Goal: Information Seeking & Learning: Learn about a topic

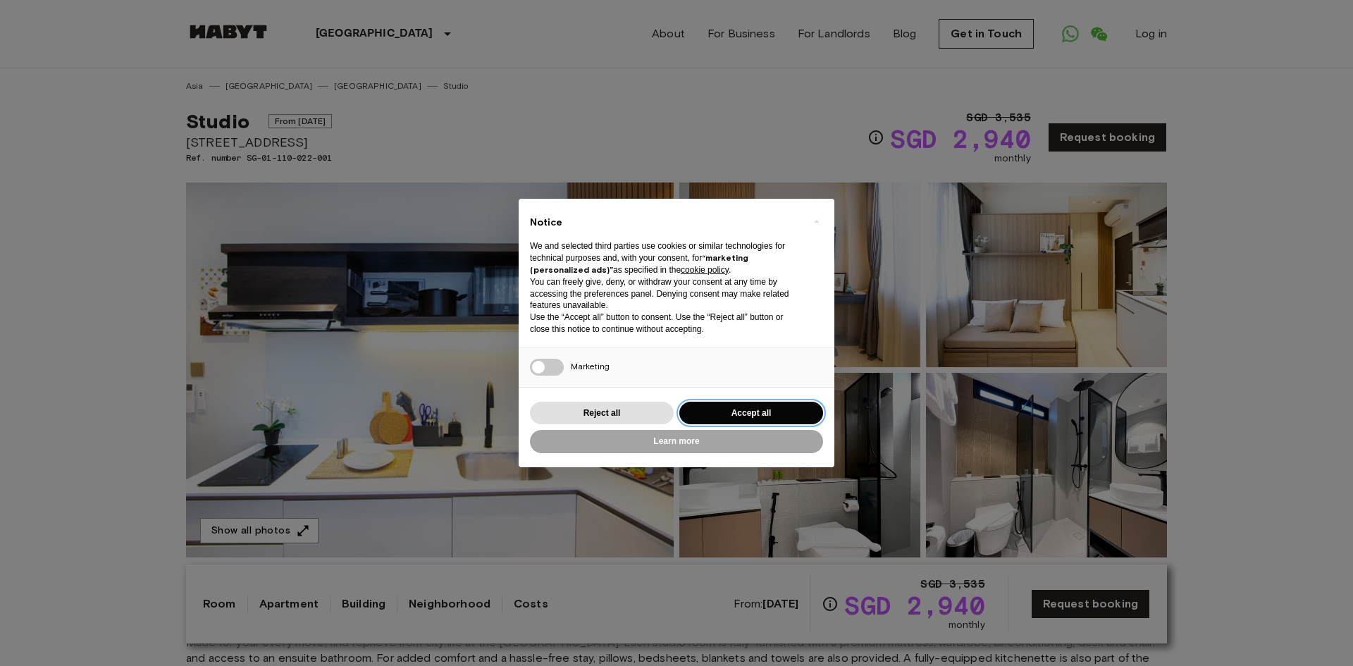
click at [735, 409] on button "Accept all" at bounding box center [751, 413] width 144 height 23
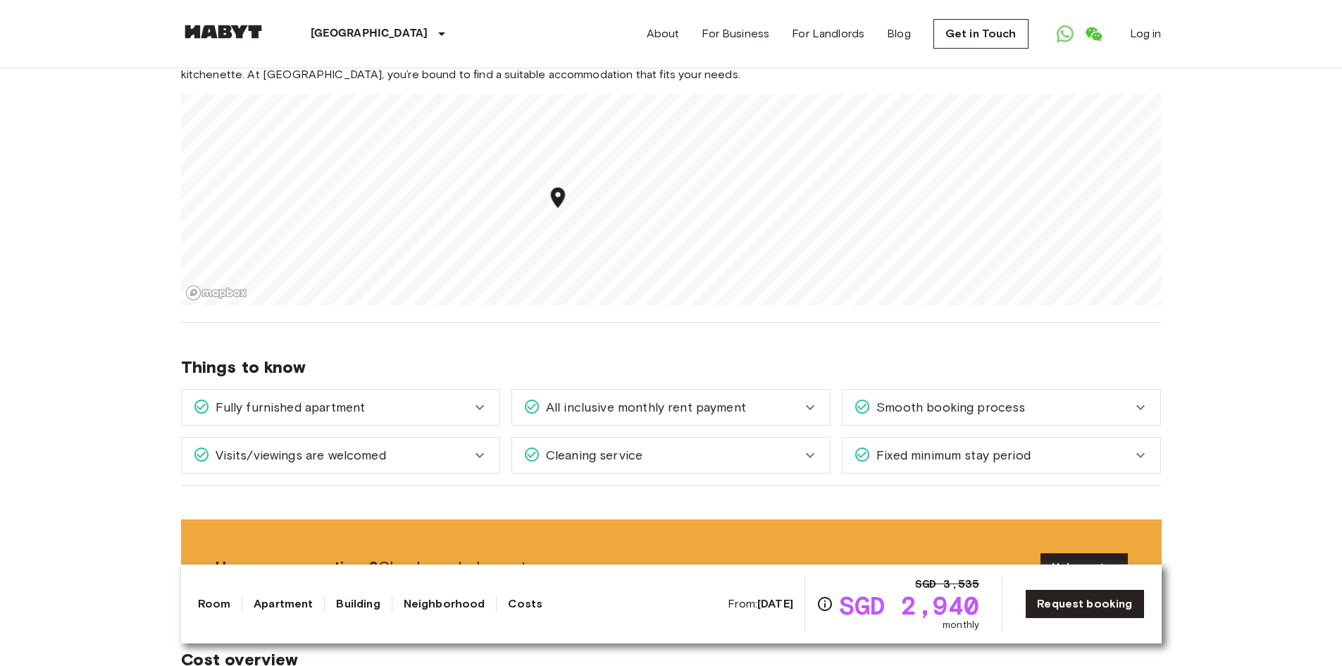
scroll to position [1268, 0]
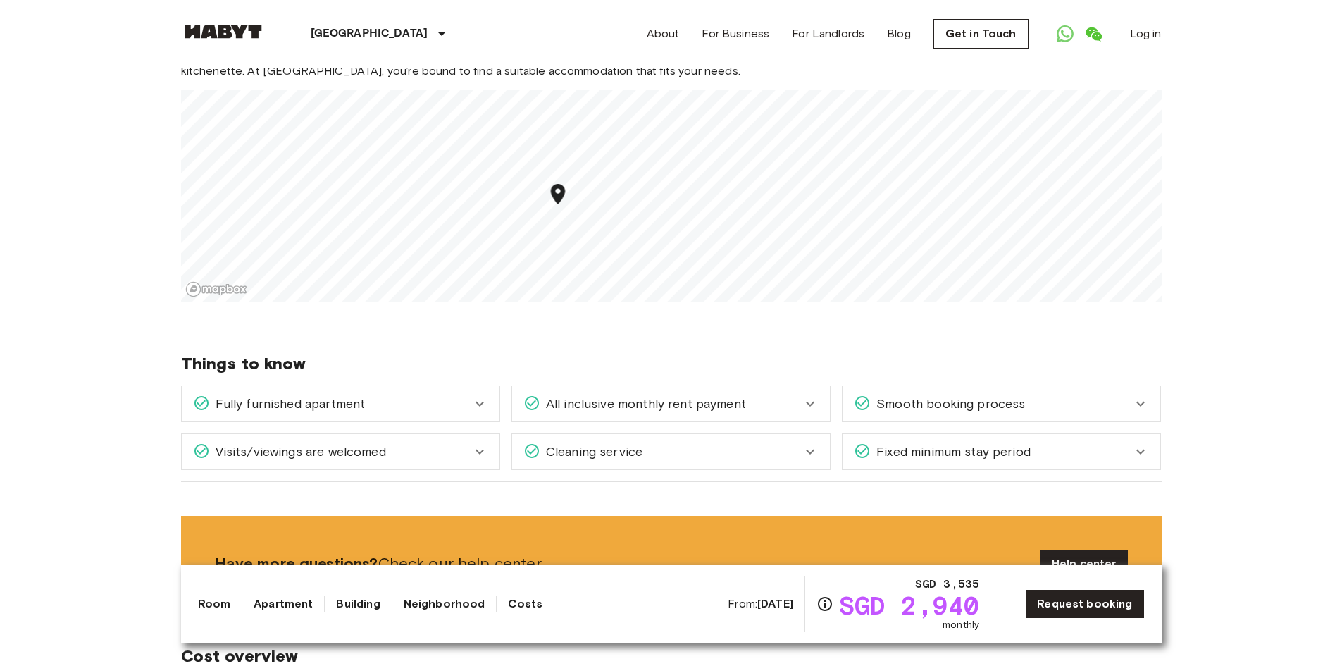
click at [1148, 468] on div "Fixed minimum stay period" at bounding box center [1002, 451] width 318 height 35
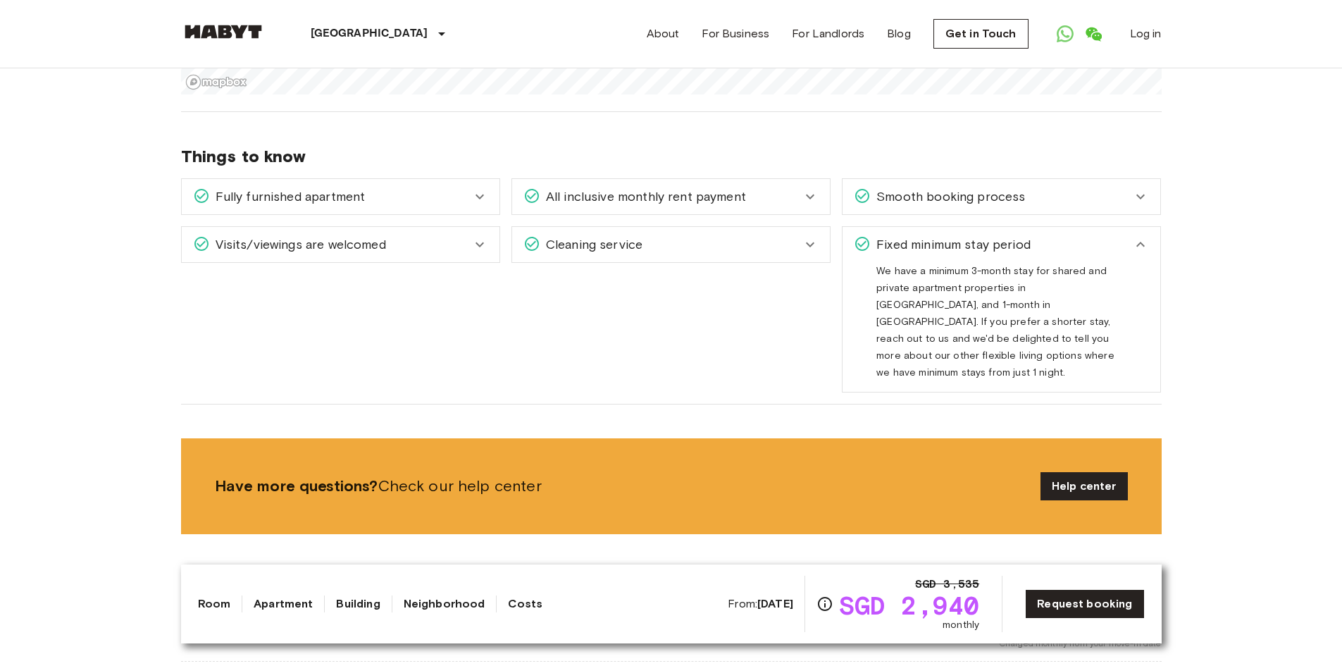
scroll to position [1480, 0]
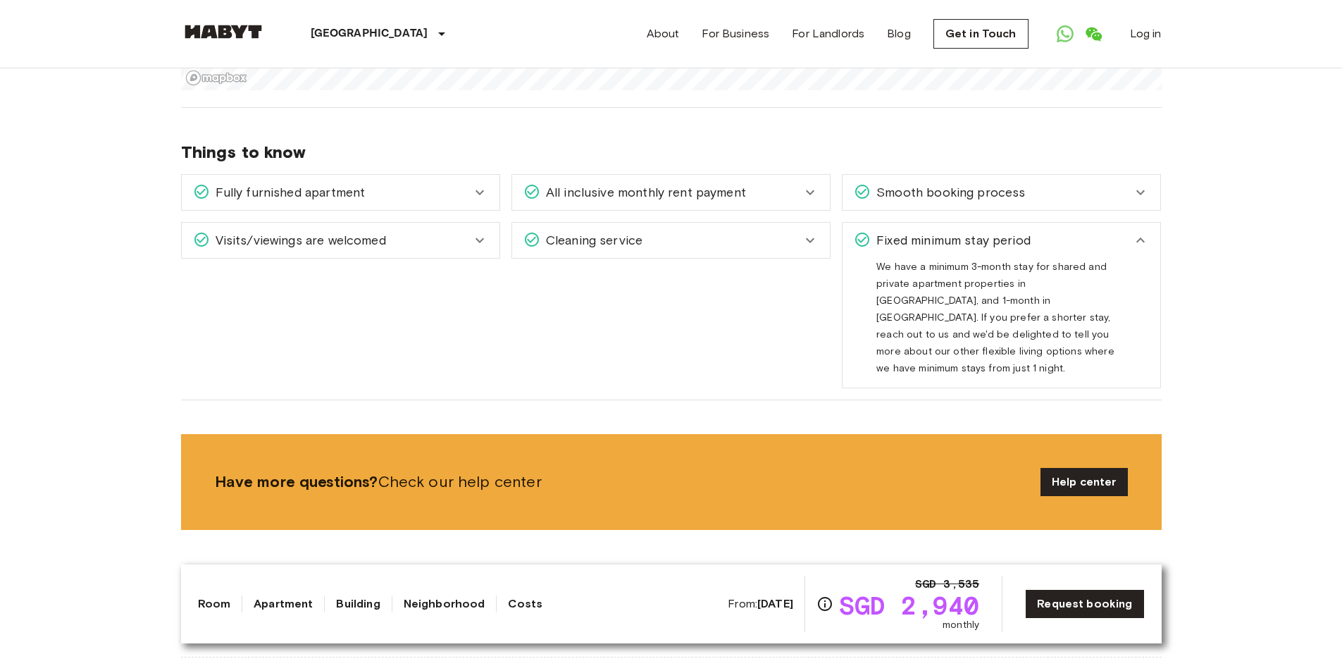
click at [1141, 244] on icon at bounding box center [1140, 240] width 17 height 17
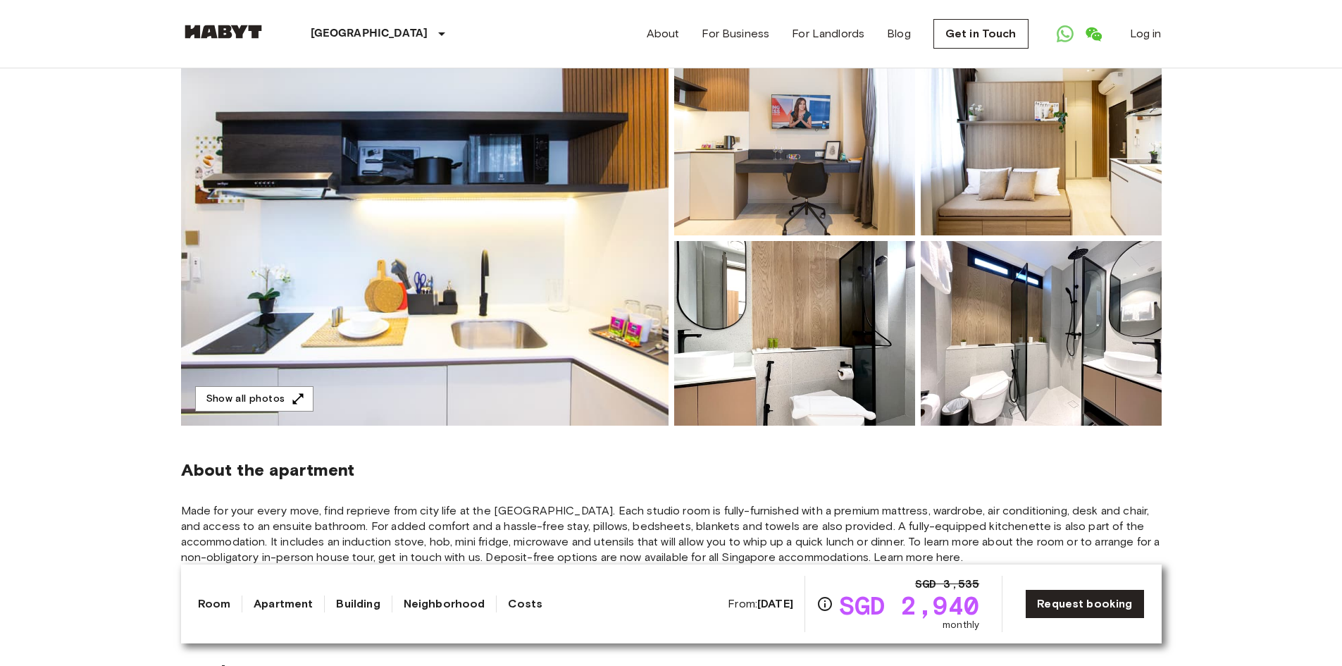
scroll to position [126, 0]
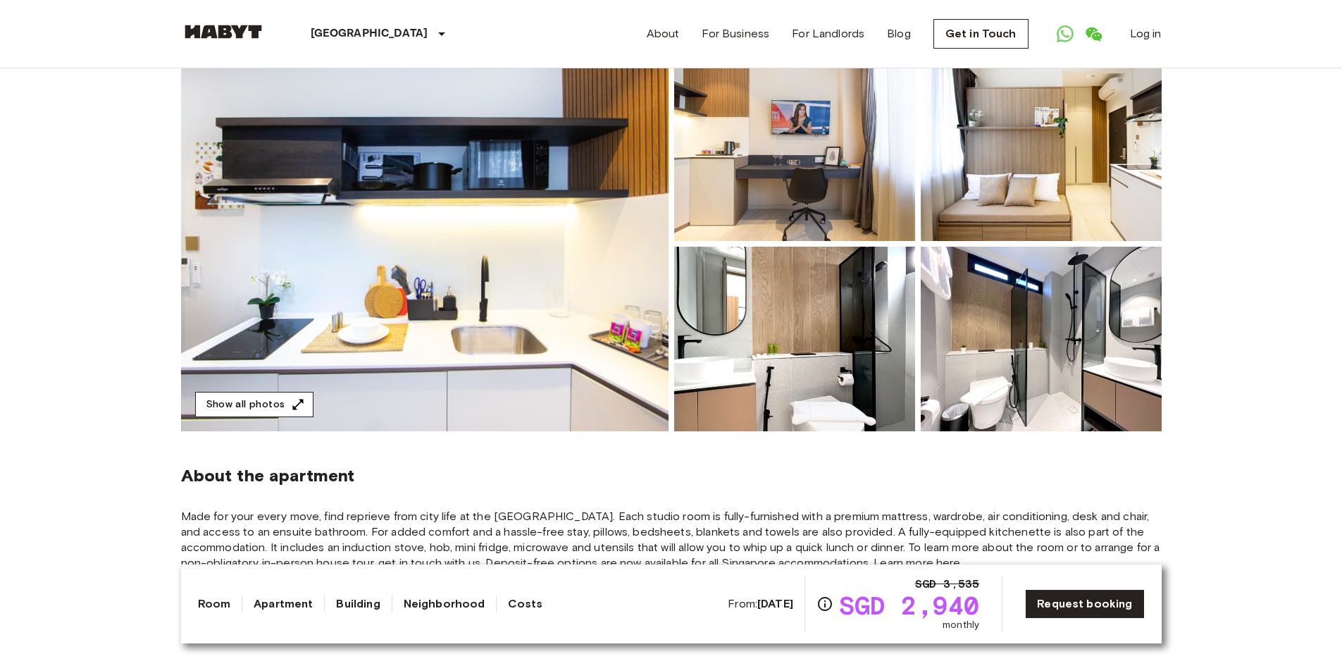
click at [230, 399] on button "Show all photos" at bounding box center [254, 405] width 118 height 26
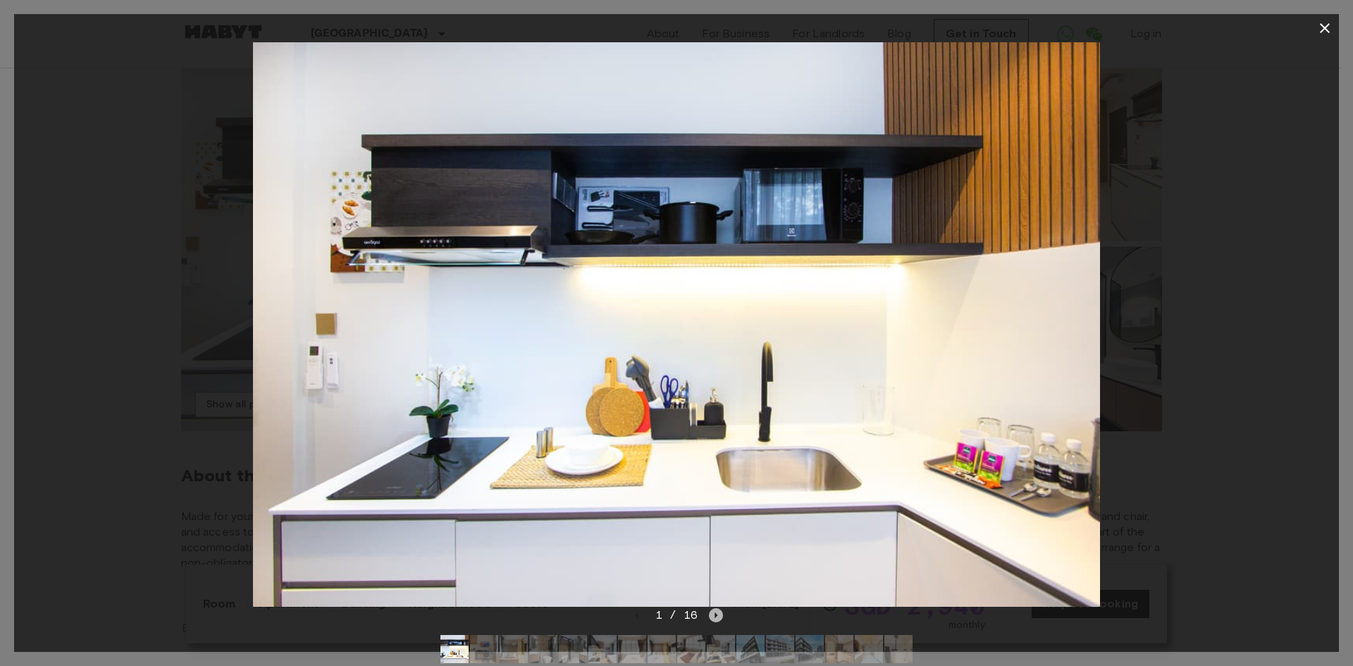
click at [716, 614] on icon "Next image" at bounding box center [716, 615] width 3 height 6
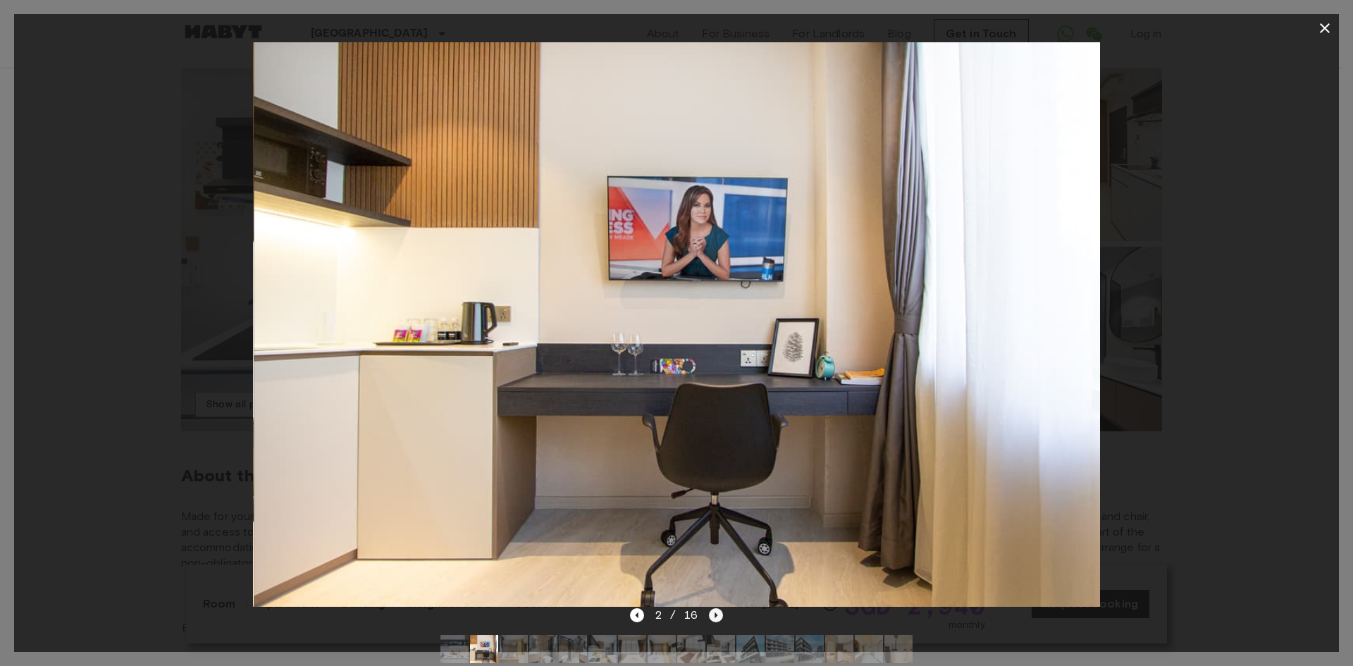
click at [716, 614] on icon "Next image" at bounding box center [716, 615] width 3 height 6
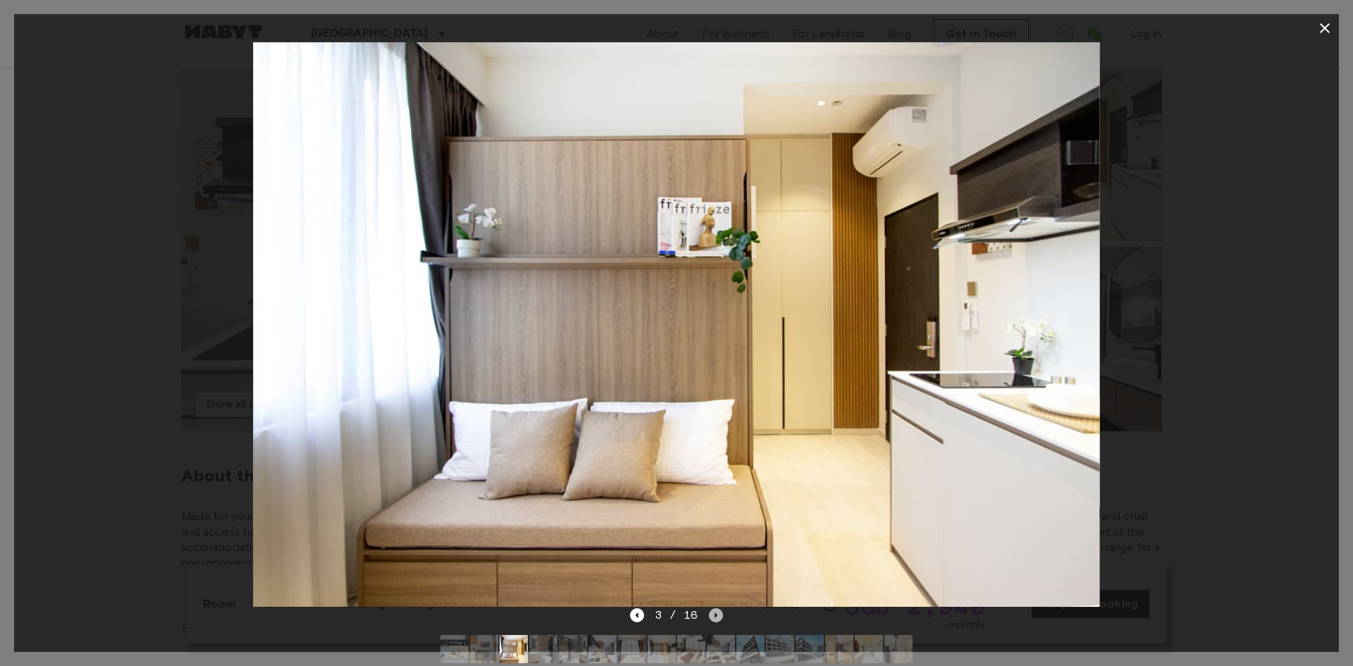
click at [716, 614] on icon "Next image" at bounding box center [716, 615] width 3 height 6
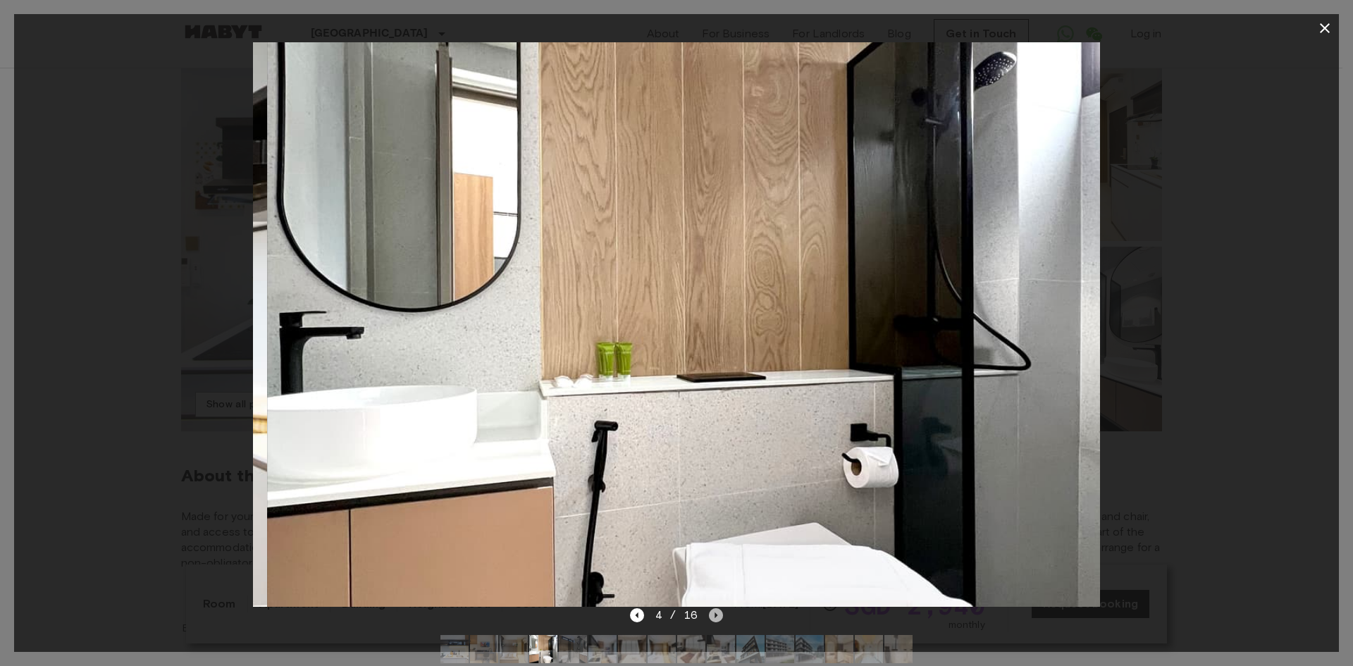
click at [716, 614] on icon "Next image" at bounding box center [716, 615] width 3 height 6
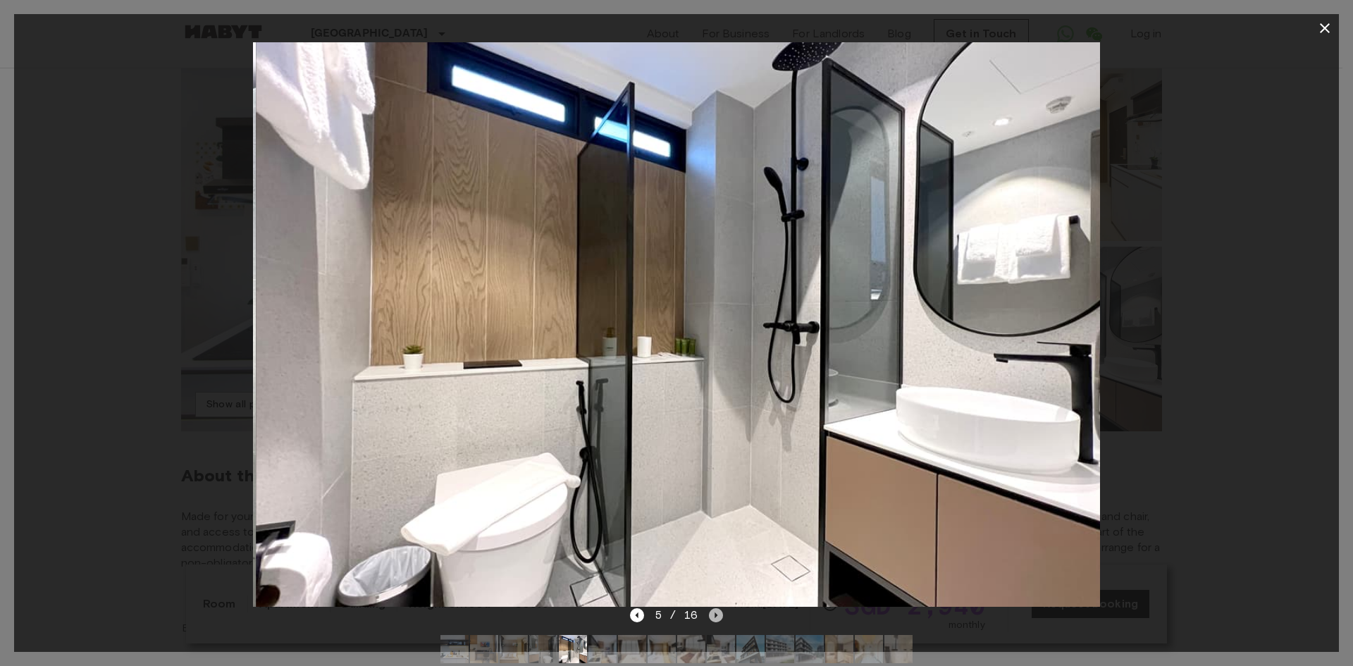
click at [716, 614] on icon "Next image" at bounding box center [716, 615] width 3 height 6
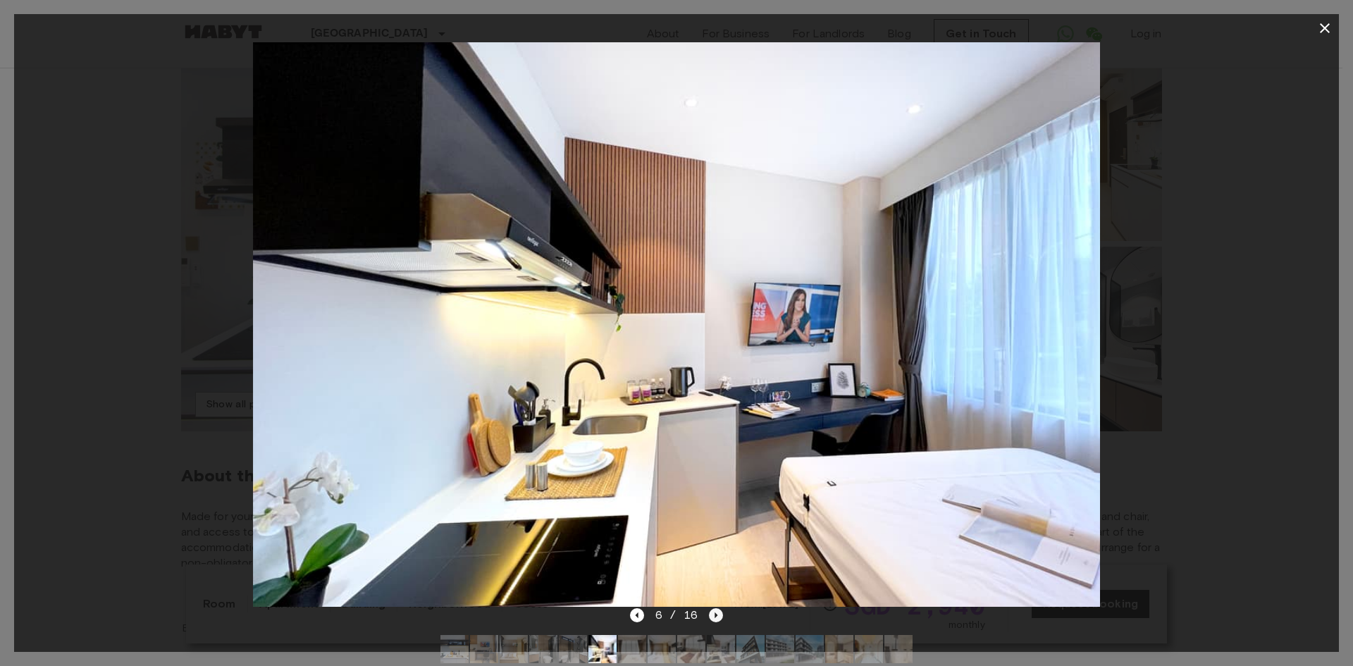
click at [716, 614] on icon "Next image" at bounding box center [716, 615] width 3 height 6
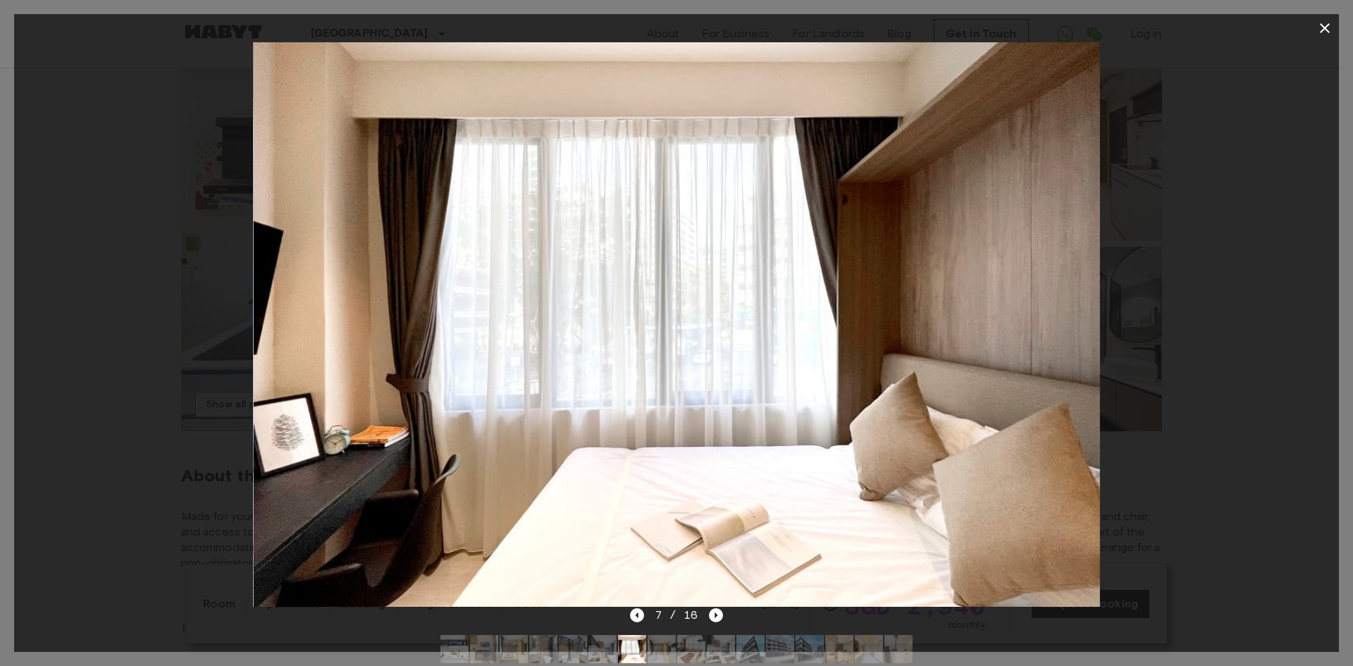
click at [1295, 316] on div at bounding box center [676, 324] width 1325 height 564
click at [1320, 26] on icon "button" at bounding box center [1324, 28] width 17 height 17
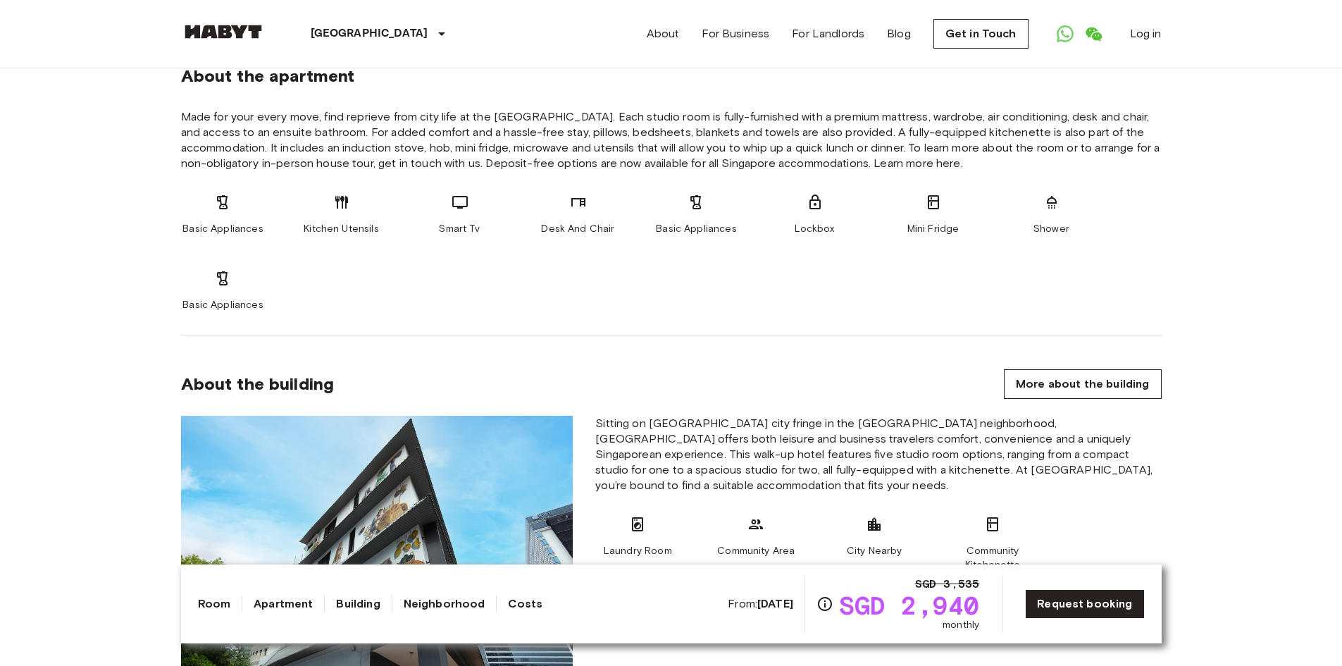
scroll to position [549, 0]
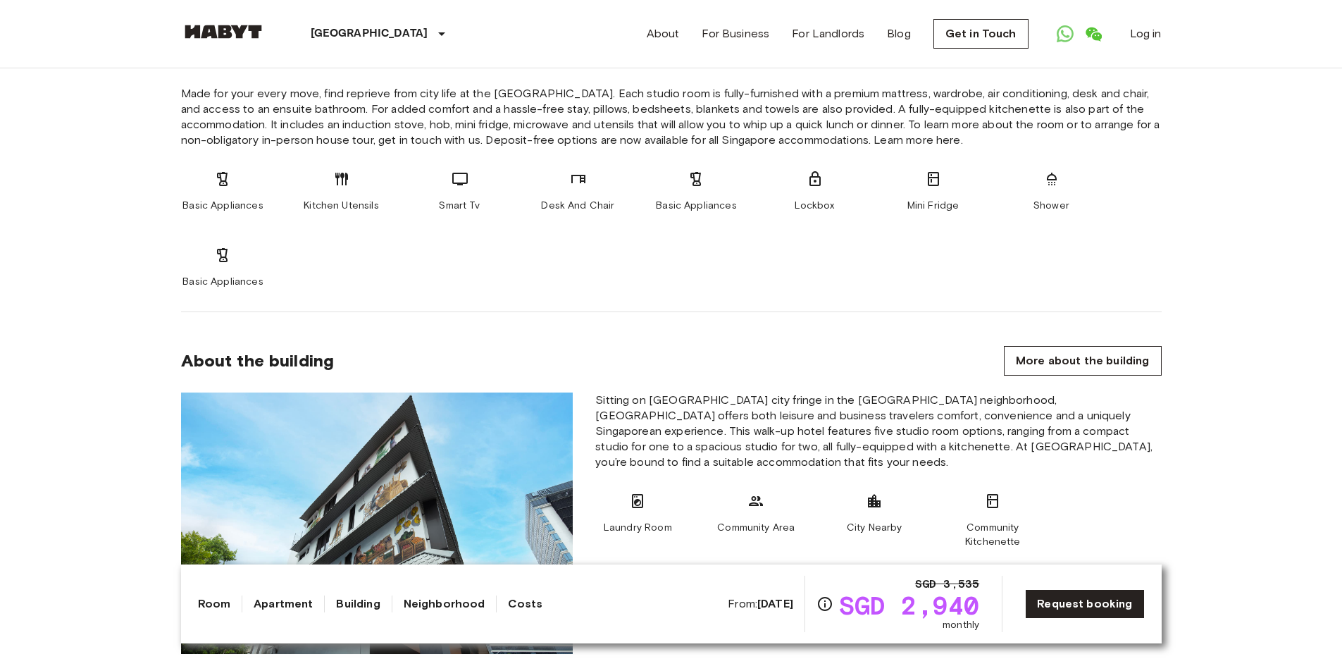
click at [204, 40] on link at bounding box center [223, 34] width 85 height 19
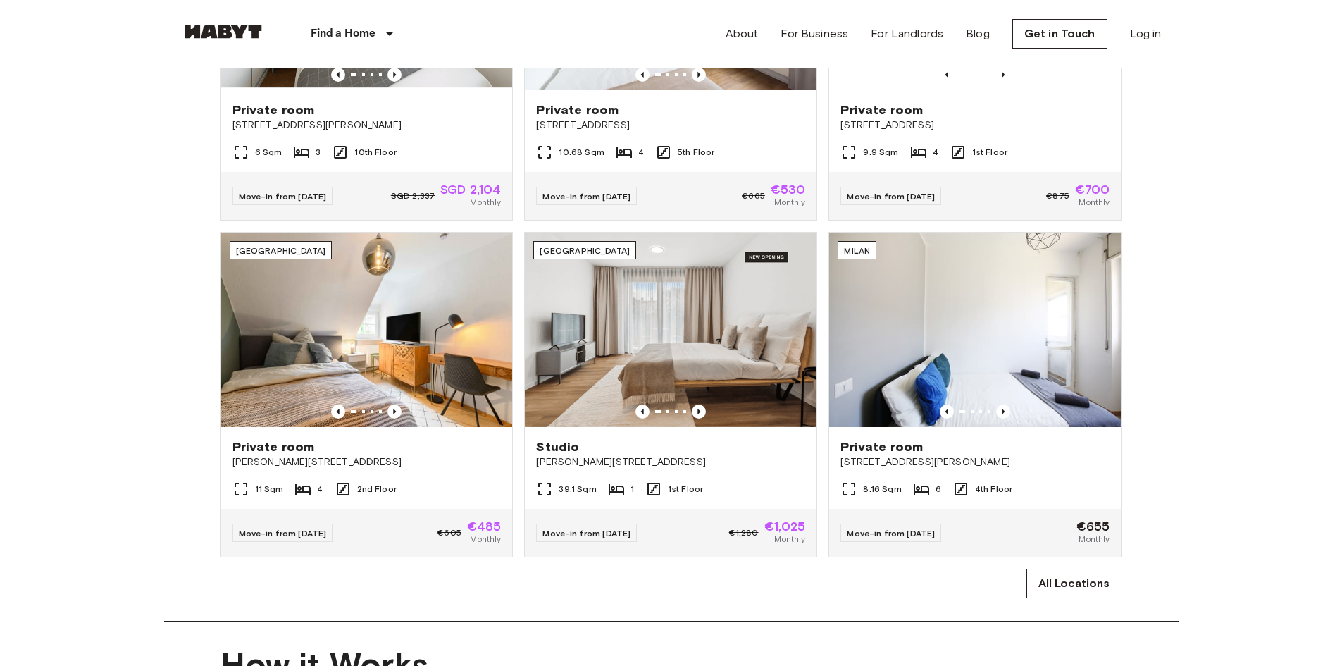
scroll to position [705, 0]
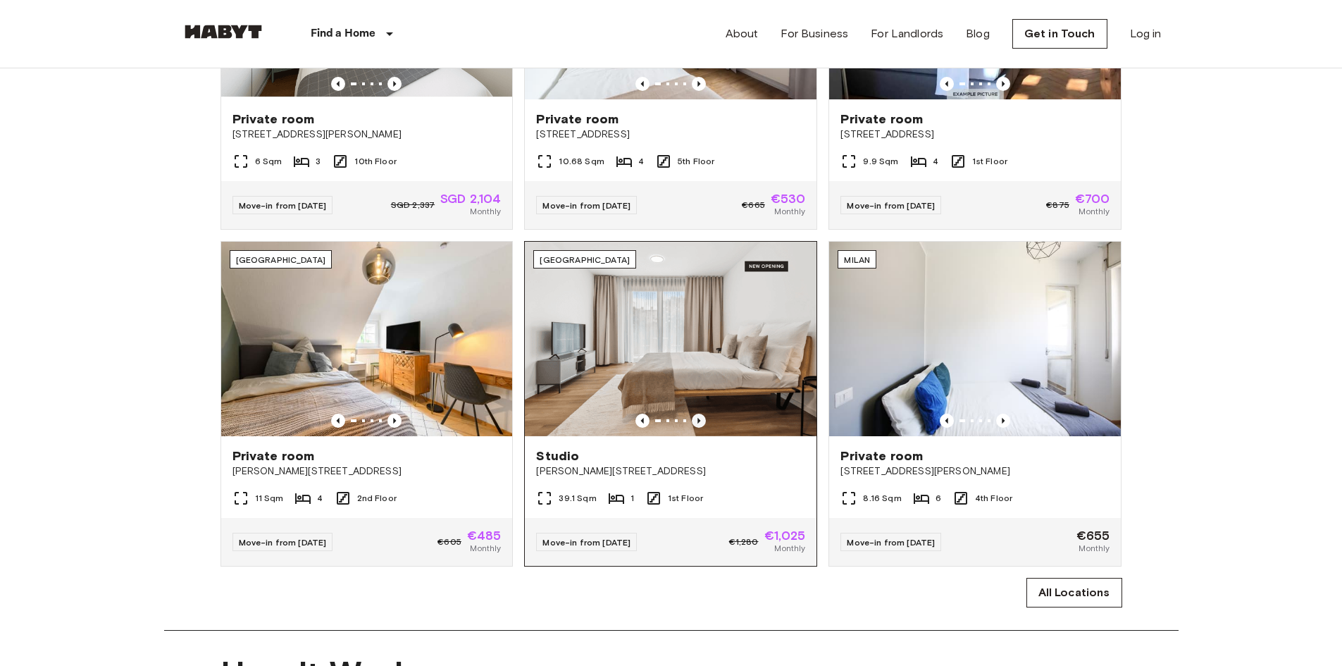
click at [699, 423] on icon "Previous image" at bounding box center [699, 421] width 3 height 6
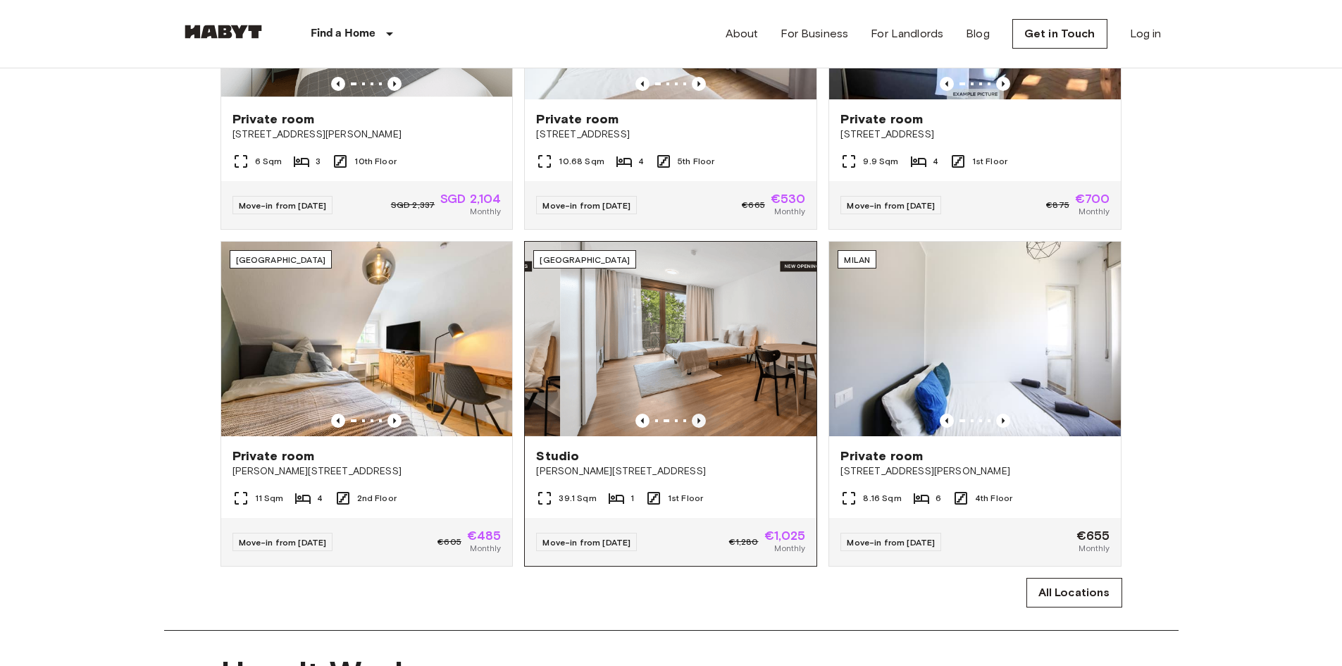
click at [699, 423] on icon "Previous image" at bounding box center [699, 421] width 3 height 6
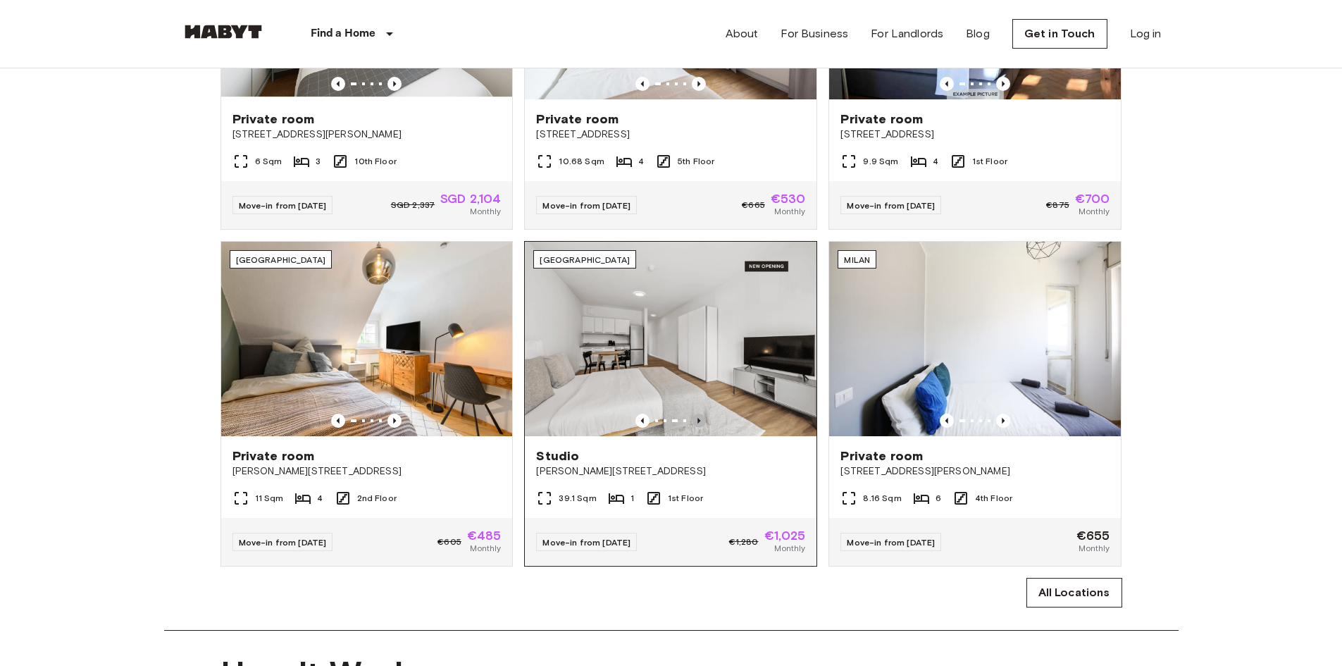
click at [699, 423] on icon "Previous image" at bounding box center [699, 421] width 3 height 6
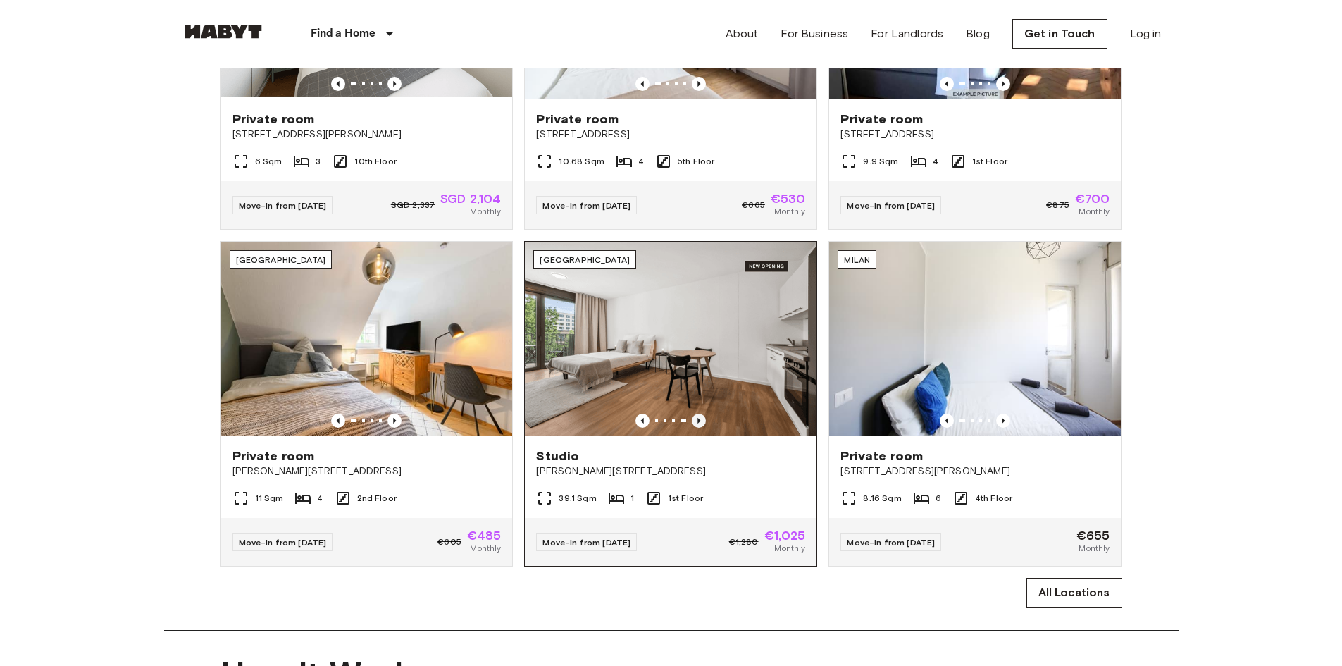
click at [699, 423] on icon "Previous image" at bounding box center [699, 421] width 3 height 6
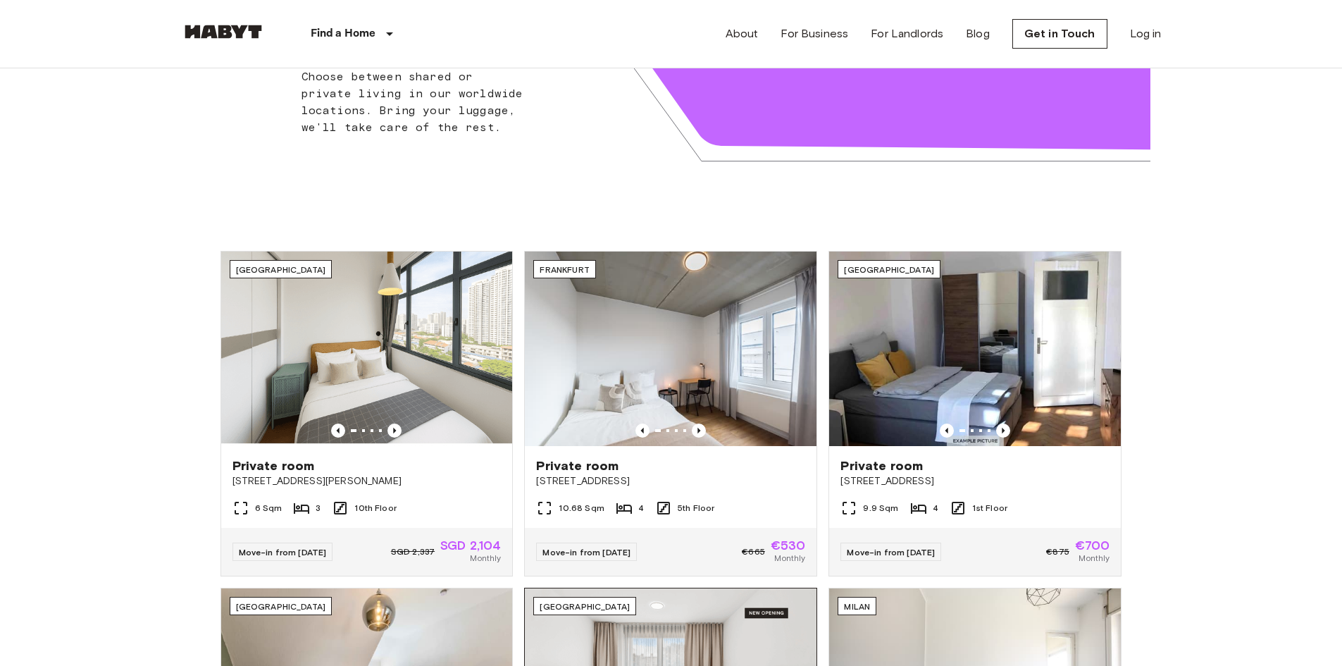
scroll to position [352, 0]
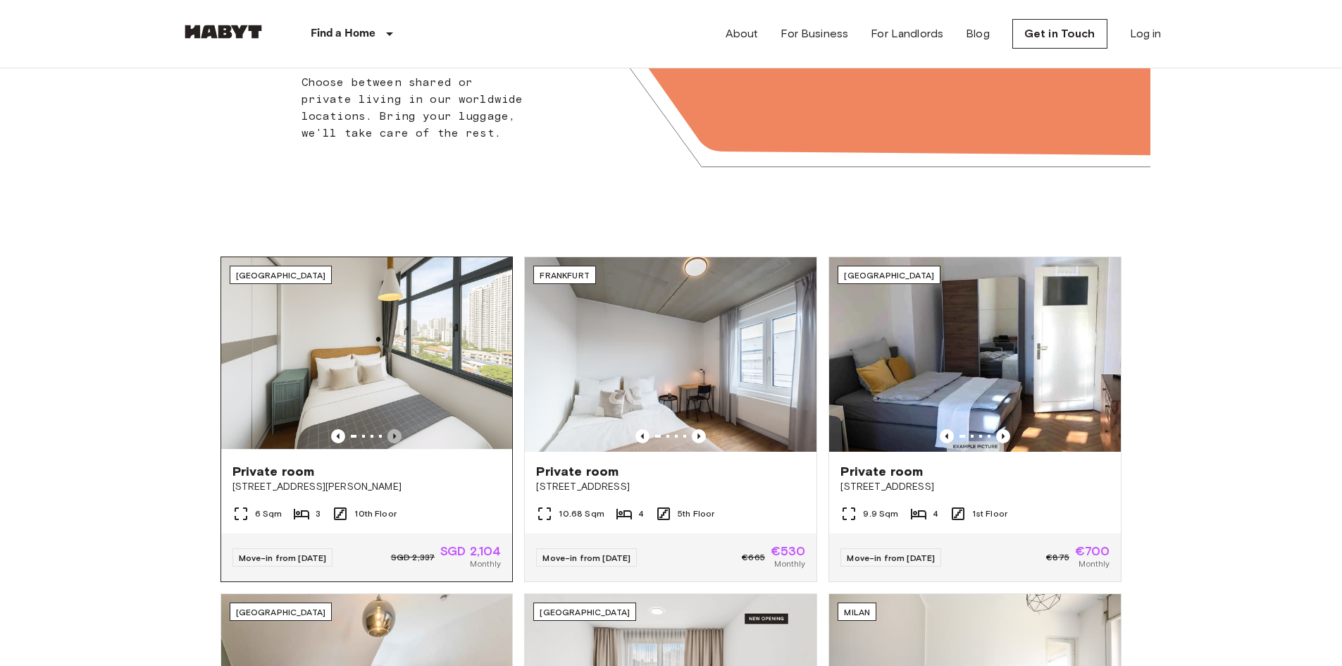
click at [395, 436] on icon "Previous image" at bounding box center [395, 436] width 3 height 6
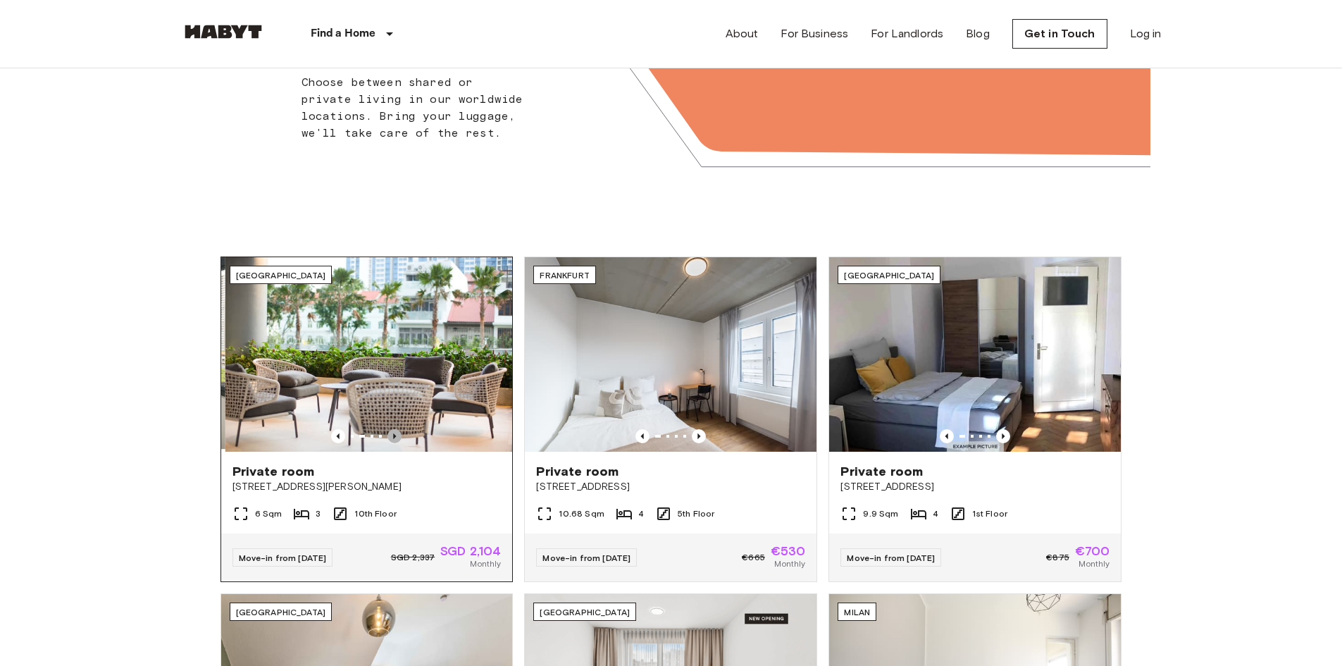
click at [395, 436] on icon "Previous image" at bounding box center [395, 436] width 3 height 6
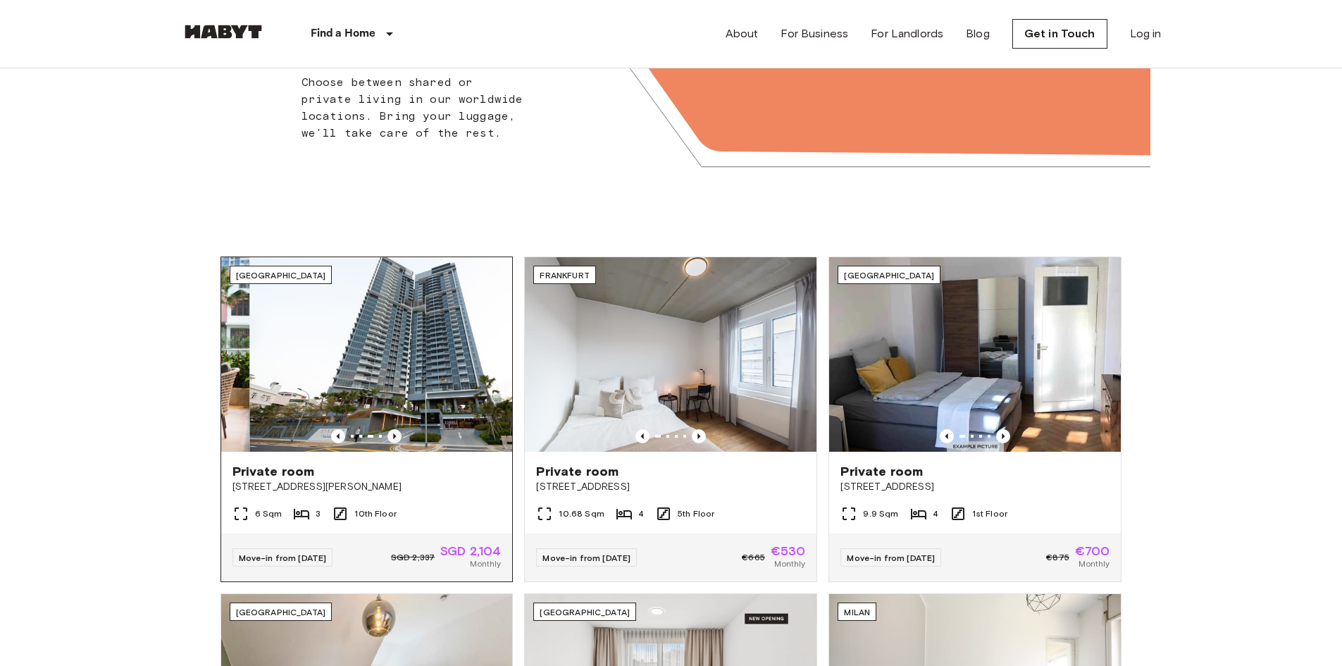
click at [395, 436] on icon "Previous image" at bounding box center [395, 436] width 3 height 6
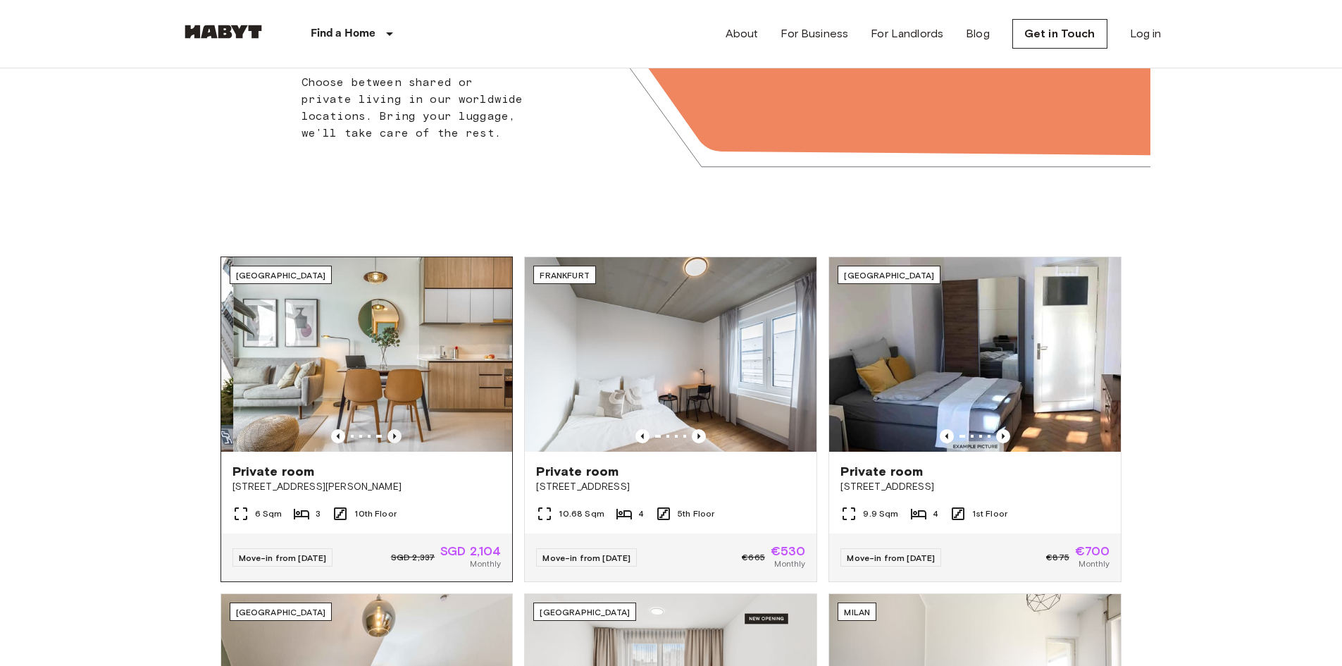
click at [395, 436] on icon "Previous image" at bounding box center [395, 436] width 3 height 6
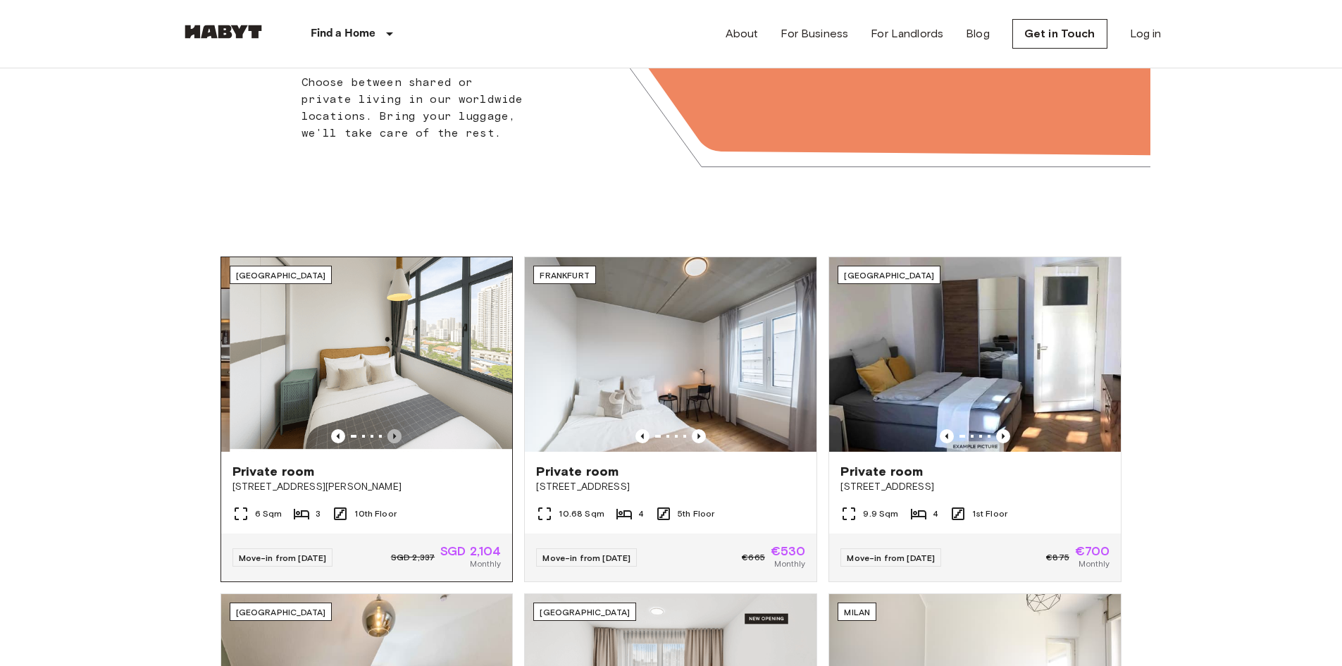
click at [395, 436] on icon "Previous image" at bounding box center [395, 436] width 3 height 6
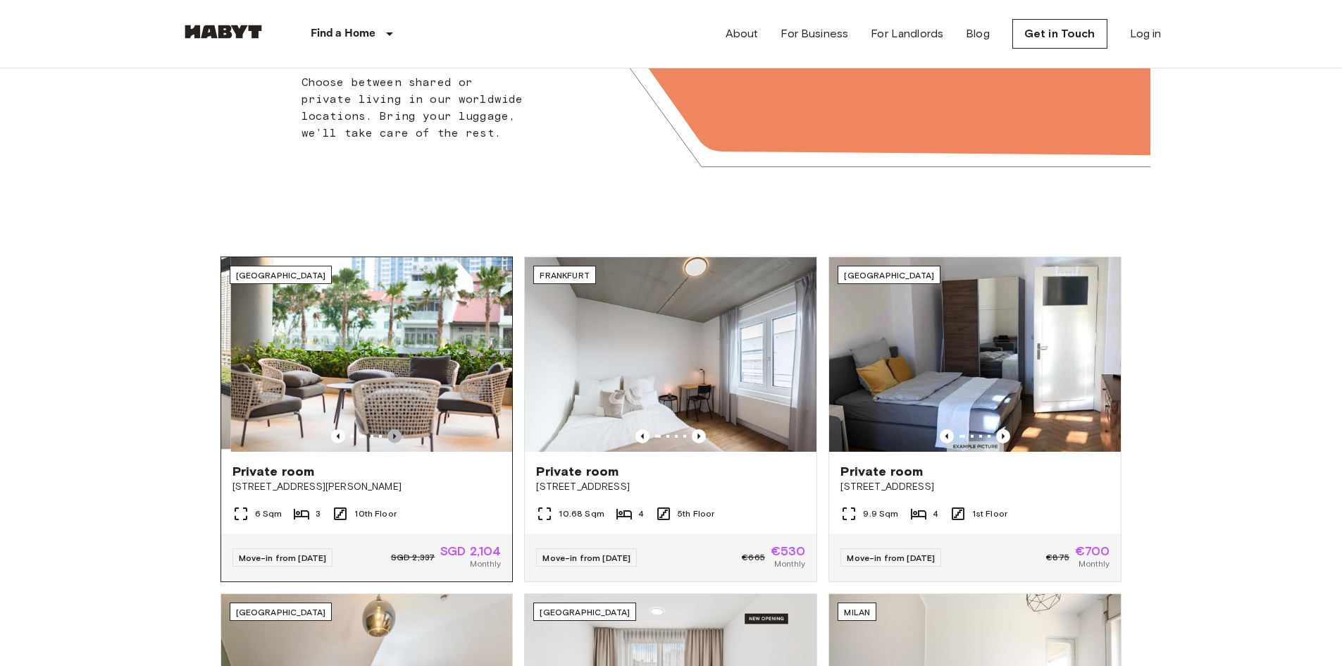
click at [395, 436] on icon "Previous image" at bounding box center [395, 436] width 3 height 6
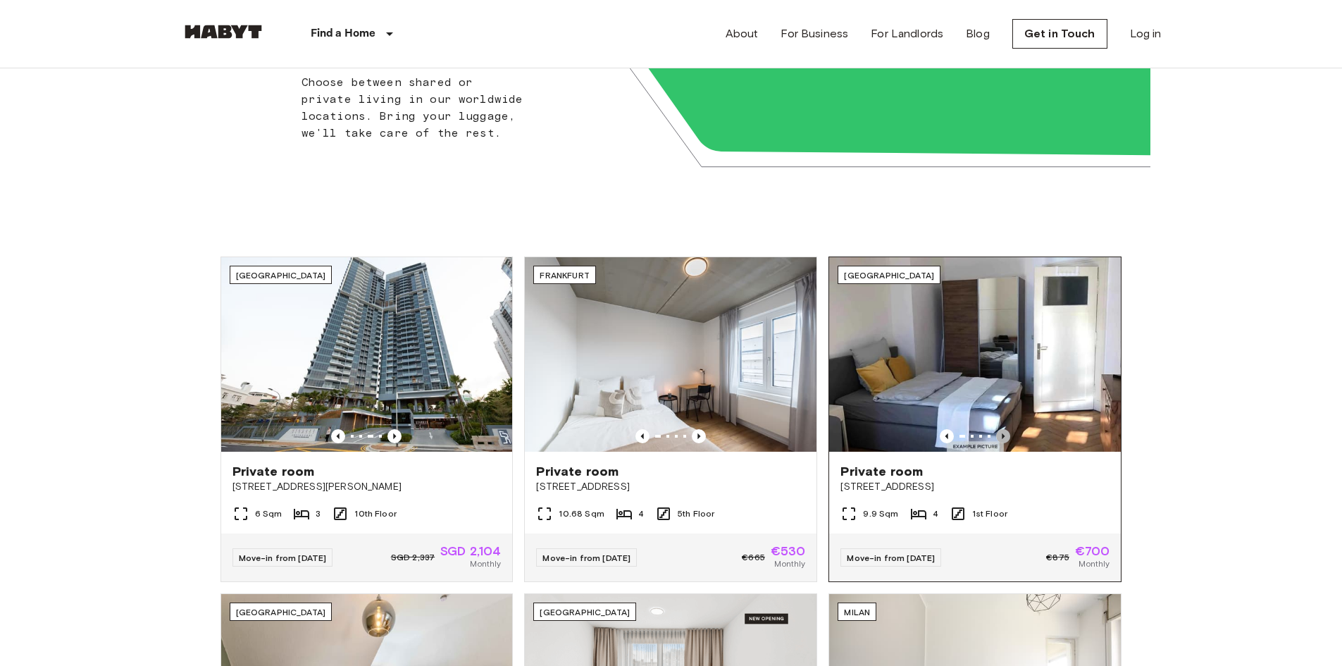
click at [1005, 432] on icon "Previous image" at bounding box center [1003, 436] width 14 height 14
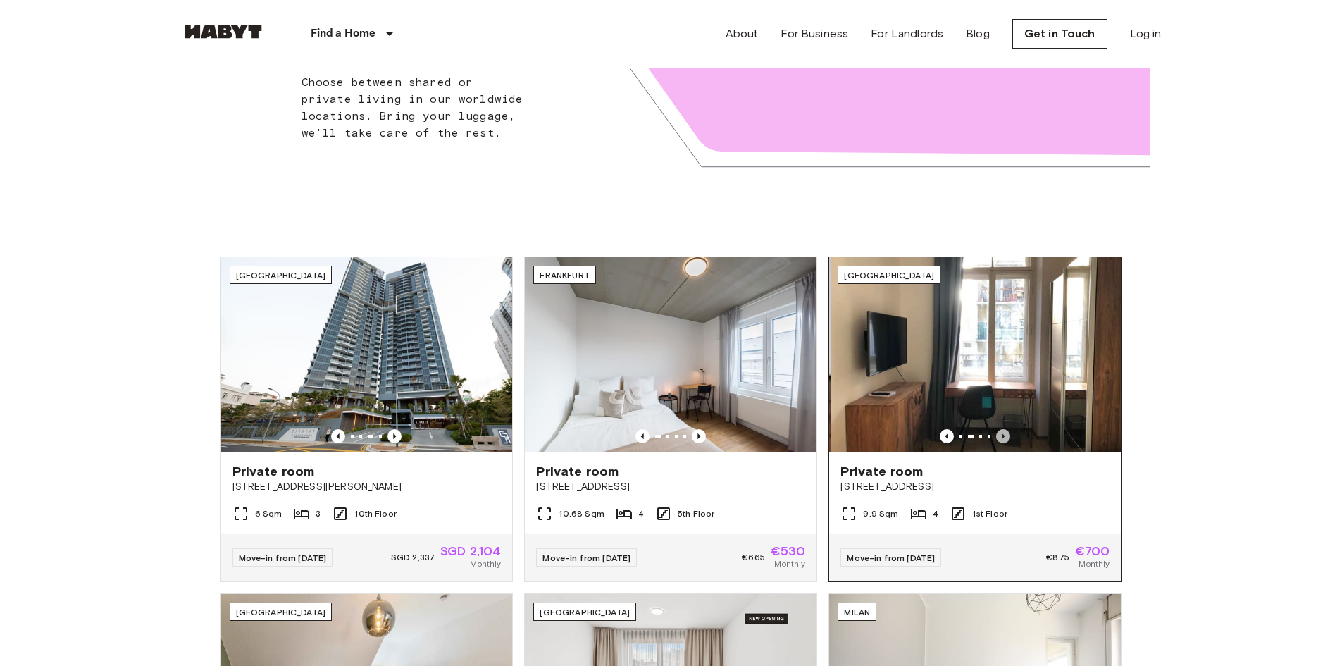
click at [1005, 432] on icon "Previous image" at bounding box center [1003, 436] width 14 height 14
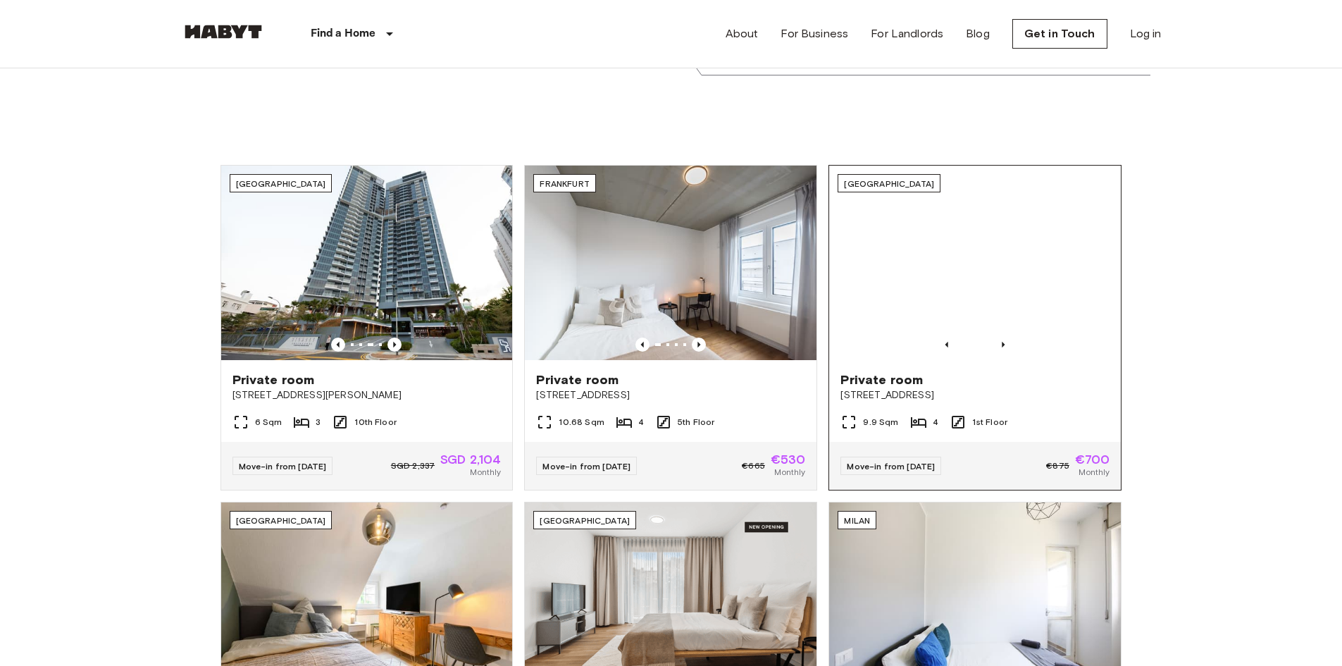
scroll to position [564, 0]
